Goal: Information Seeking & Learning: Learn about a topic

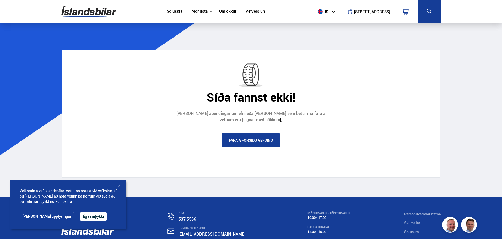
click at [237, 136] on link "Fara á forsíðu vefsins" at bounding box center [250, 140] width 59 height 14
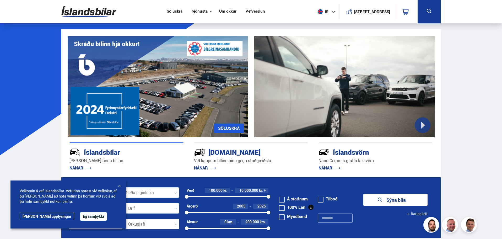
click at [437, 17] on button at bounding box center [429, 11] width 23 height 23
drag, startPoint x: 427, startPoint y: 16, endPoint x: 426, endPoint y: 19, distance: 4.1
click at [427, 16] on button at bounding box center [429, 11] width 23 height 23
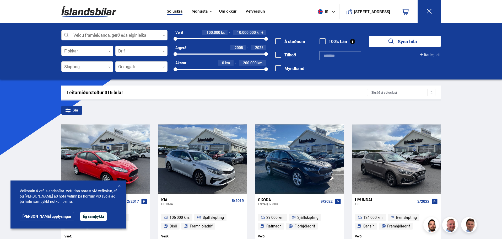
click at [82, 35] on div at bounding box center [114, 35] width 106 height 10
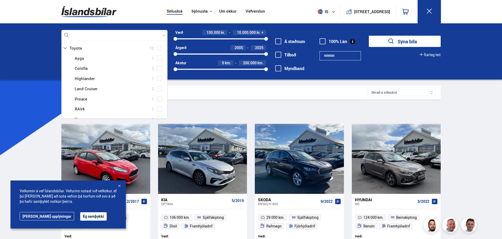
scroll to position [341, 0]
click at [105, 99] on div at bounding box center [119, 100] width 93 height 8
click at [158, 101] on div "Toyota Aygo 1 Toyota Corolla 2 Toyota Highlander 1 Toyota Land Cruiser 2 Toyota…" at bounding box center [115, 84] width 106 height 81
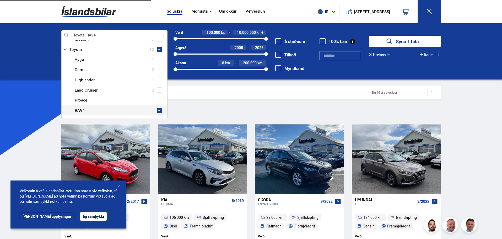
type input "**"
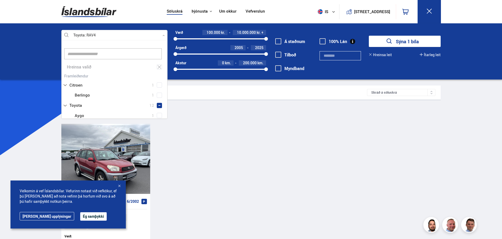
click at [186, 150] on div "Toyota RAV4 6/2002 99 000 km. Beinskipting [GEOGRAPHIC_DATA] Fjórhjóladrif Verð…" at bounding box center [251, 187] width 380 height 126
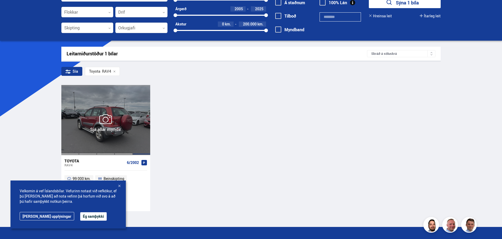
scroll to position [91, 0]
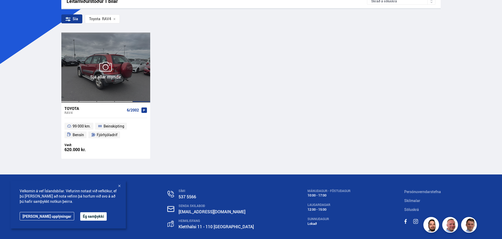
click at [136, 84] on div at bounding box center [142, 68] width 18 height 70
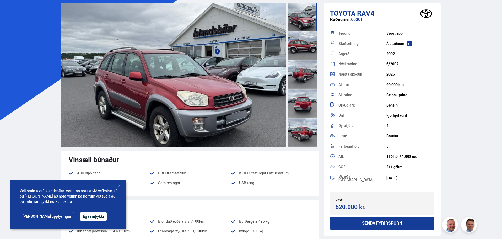
scroll to position [26, 0]
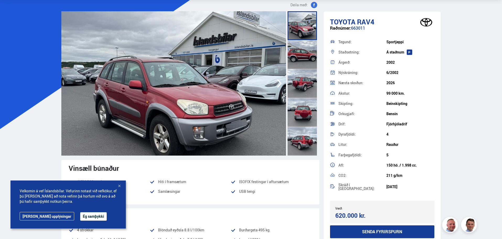
click at [299, 63] on div at bounding box center [302, 54] width 29 height 29
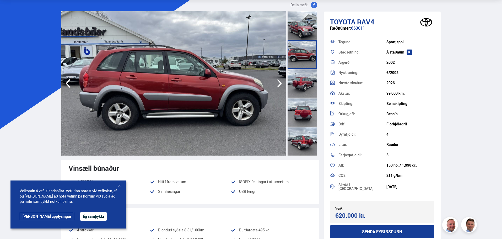
click at [301, 83] on div at bounding box center [302, 83] width 29 height 29
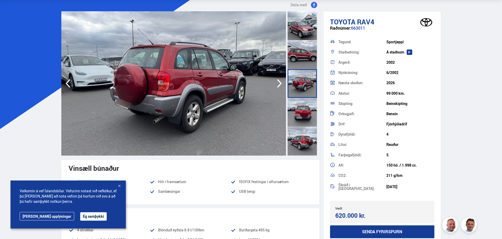
click at [301, 100] on div at bounding box center [302, 112] width 29 height 29
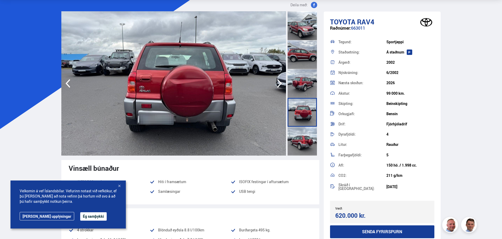
click at [301, 119] on div at bounding box center [302, 112] width 29 height 29
click at [299, 131] on div at bounding box center [302, 141] width 29 height 29
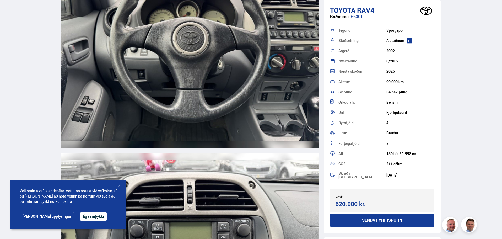
scroll to position [2408, 0]
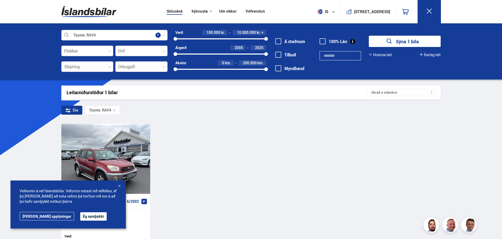
click at [322, 38] on div "Á staðnum [GEOGRAPHIC_DATA] [GEOGRAPHIC_DATA] 100% Lán" at bounding box center [313, 54] width 95 height 48
click at [324, 40] on span at bounding box center [323, 41] width 6 height 6
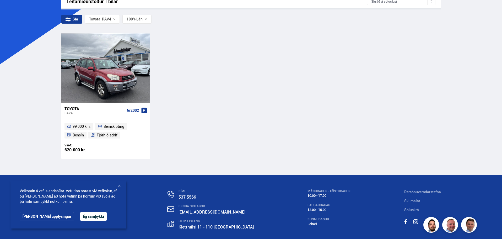
scroll to position [105, 0]
